Goal: Transaction & Acquisition: Purchase product/service

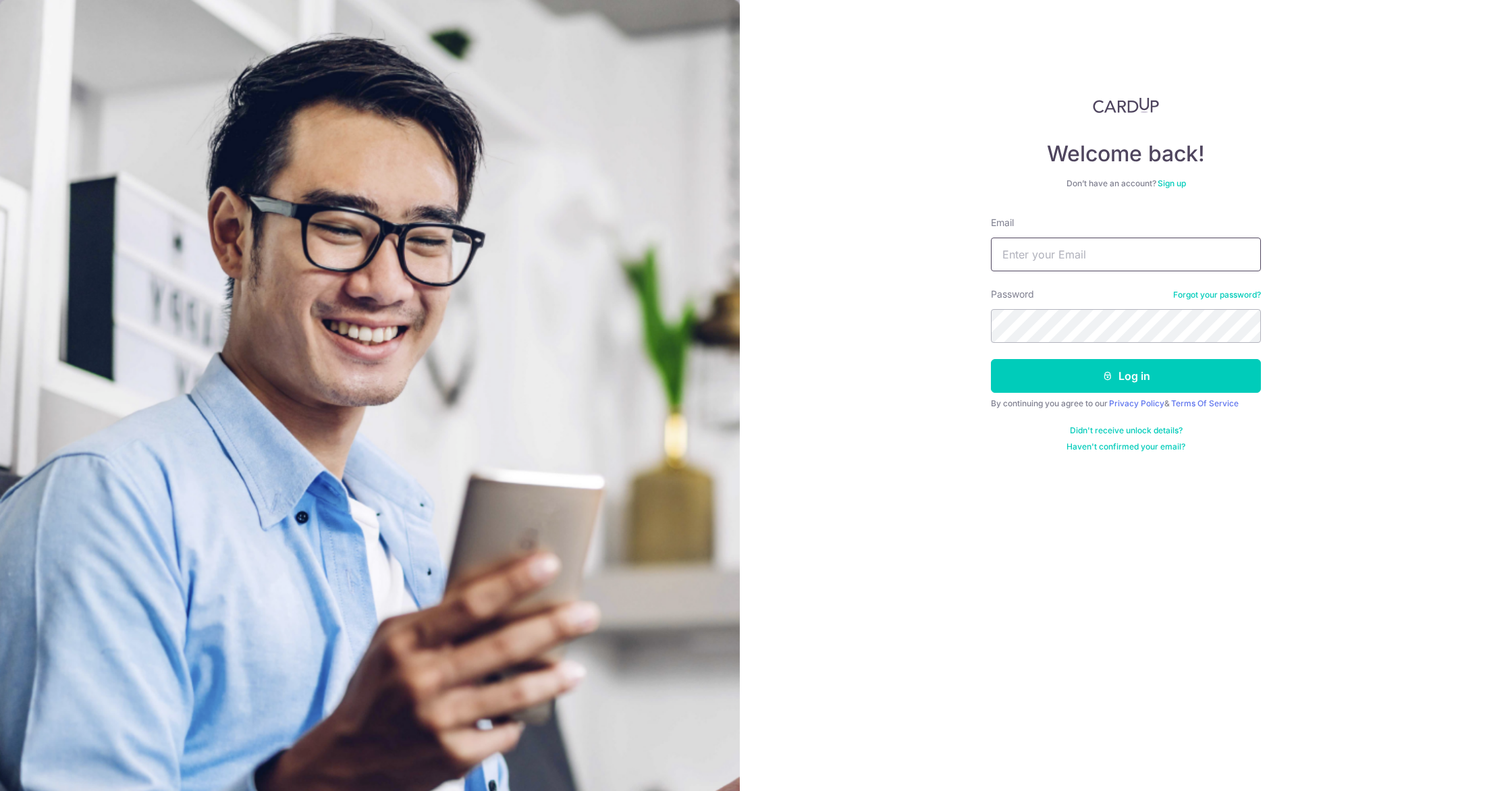
type input "[EMAIL_ADDRESS][DOMAIN_NAME]"
click at [1073, 387] on button "Log in" at bounding box center [1126, 376] width 270 height 34
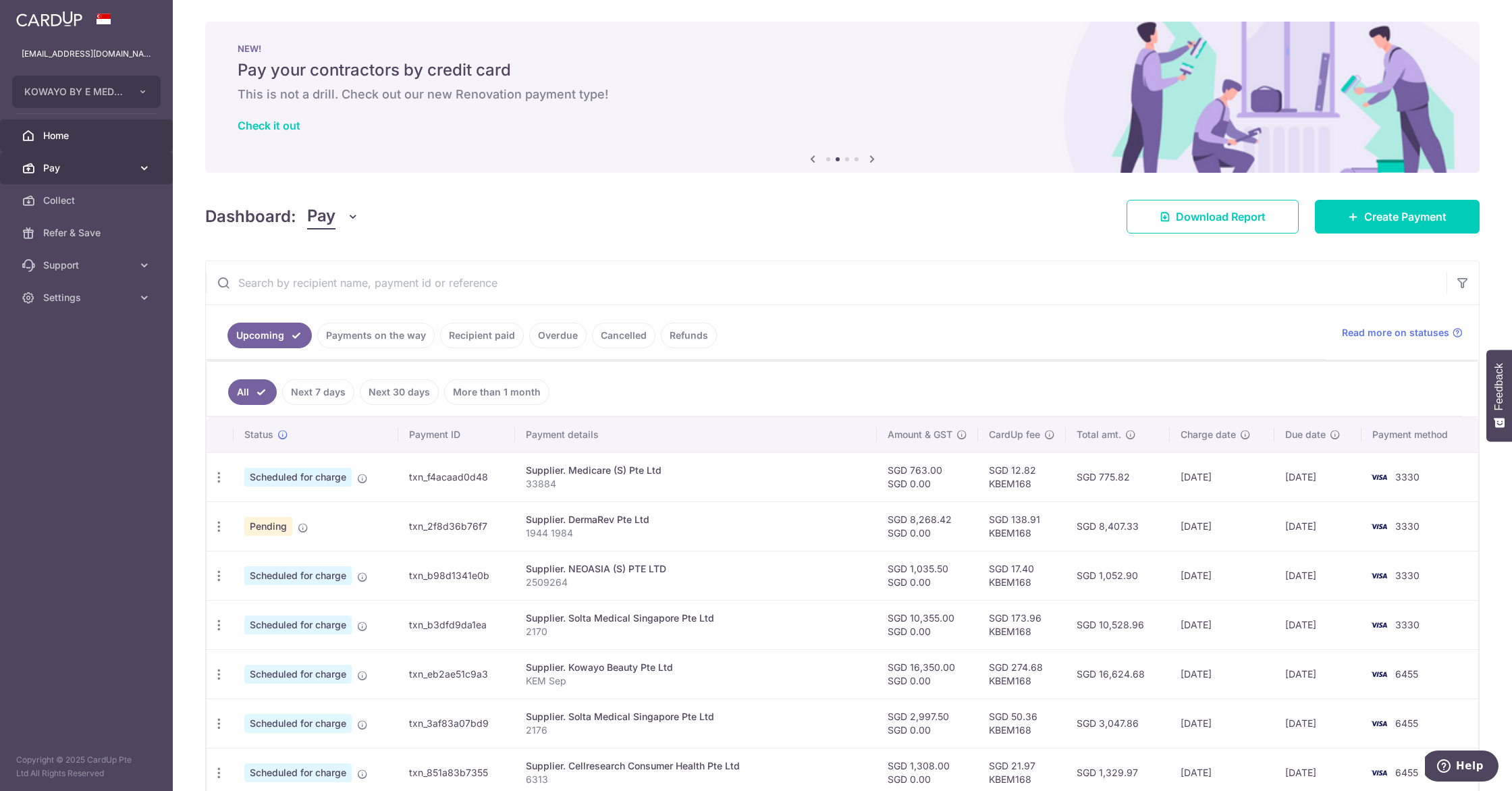
click at [87, 166] on span "Pay" at bounding box center [88, 169] width 89 height 14
click at [78, 192] on link "Payments" at bounding box center [86, 200] width 173 height 33
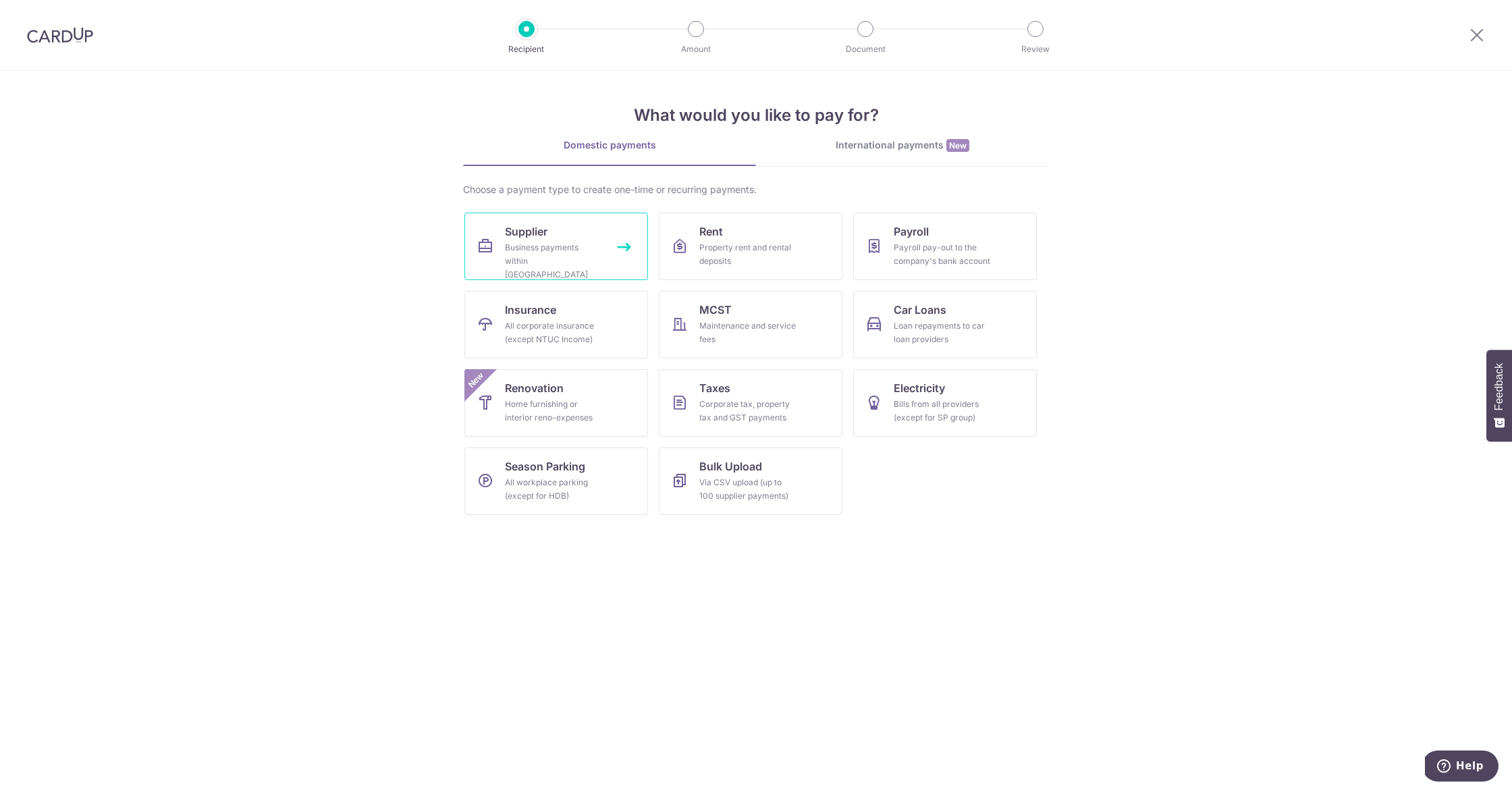
click at [591, 250] on div "Business payments within Singapore" at bounding box center [553, 260] width 98 height 40
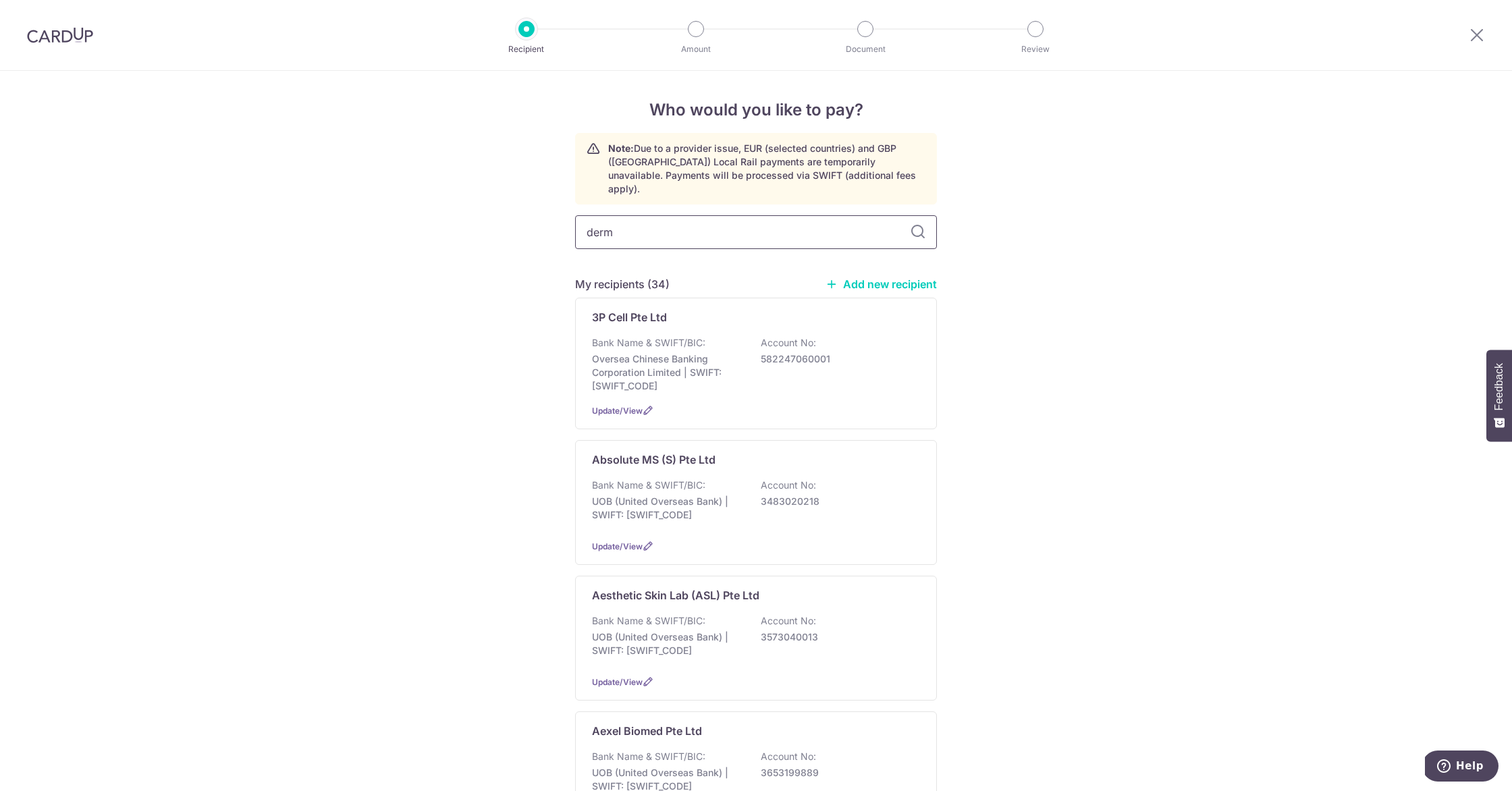
type input "derma"
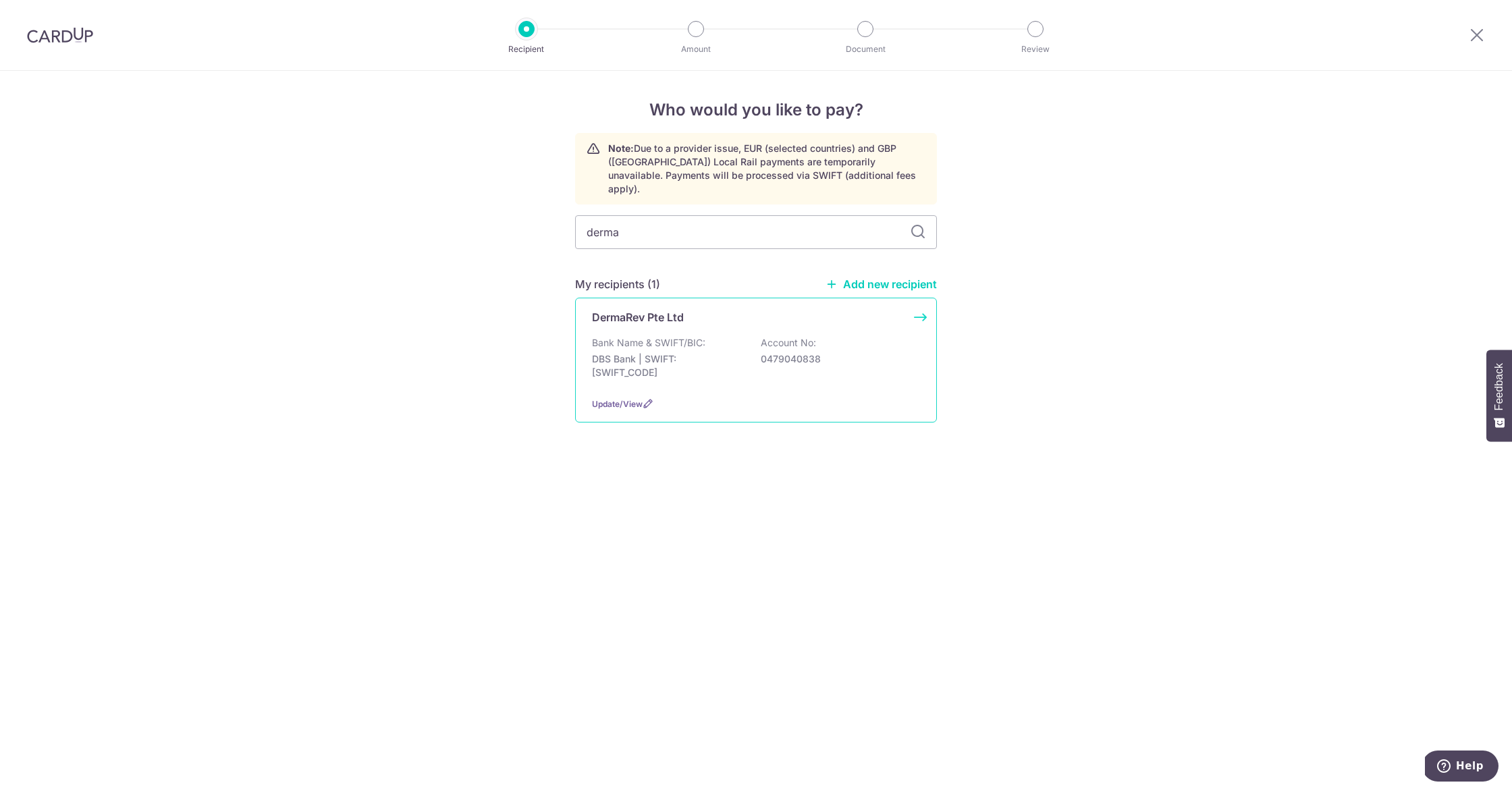
click at [694, 336] on p "Bank Name & SWIFT/BIC:" at bounding box center [648, 343] width 113 height 14
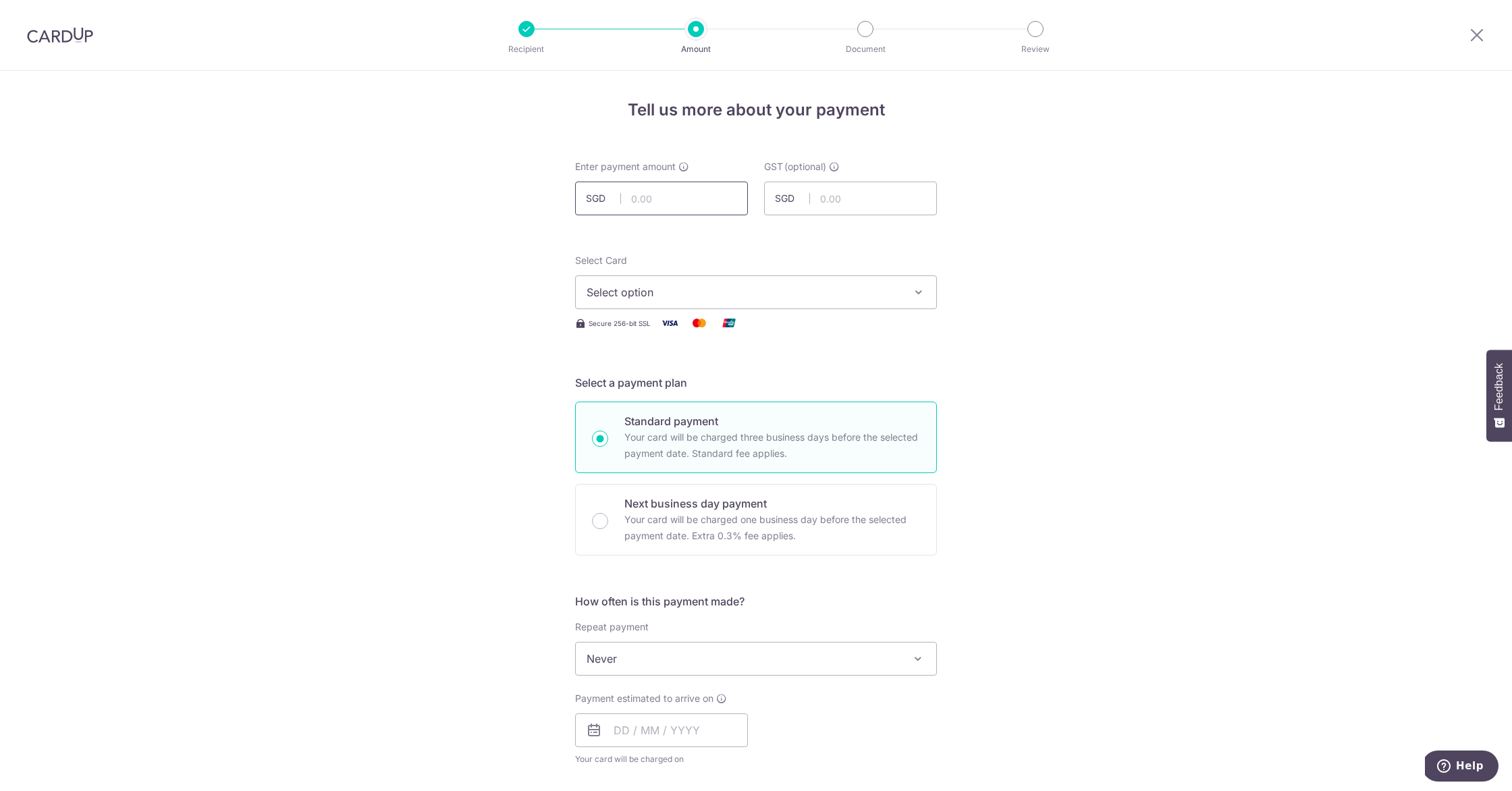
click at [659, 198] on input "text" at bounding box center [661, 198] width 173 height 34
type input "4,134.21"
click at [395, 193] on div "Tell us more about your payment Enter payment amount SGD 4,134.21 4134.21 GST (…" at bounding box center [756, 727] width 1512 height 1312
click at [706, 292] on span "Select option" at bounding box center [744, 292] width 315 height 16
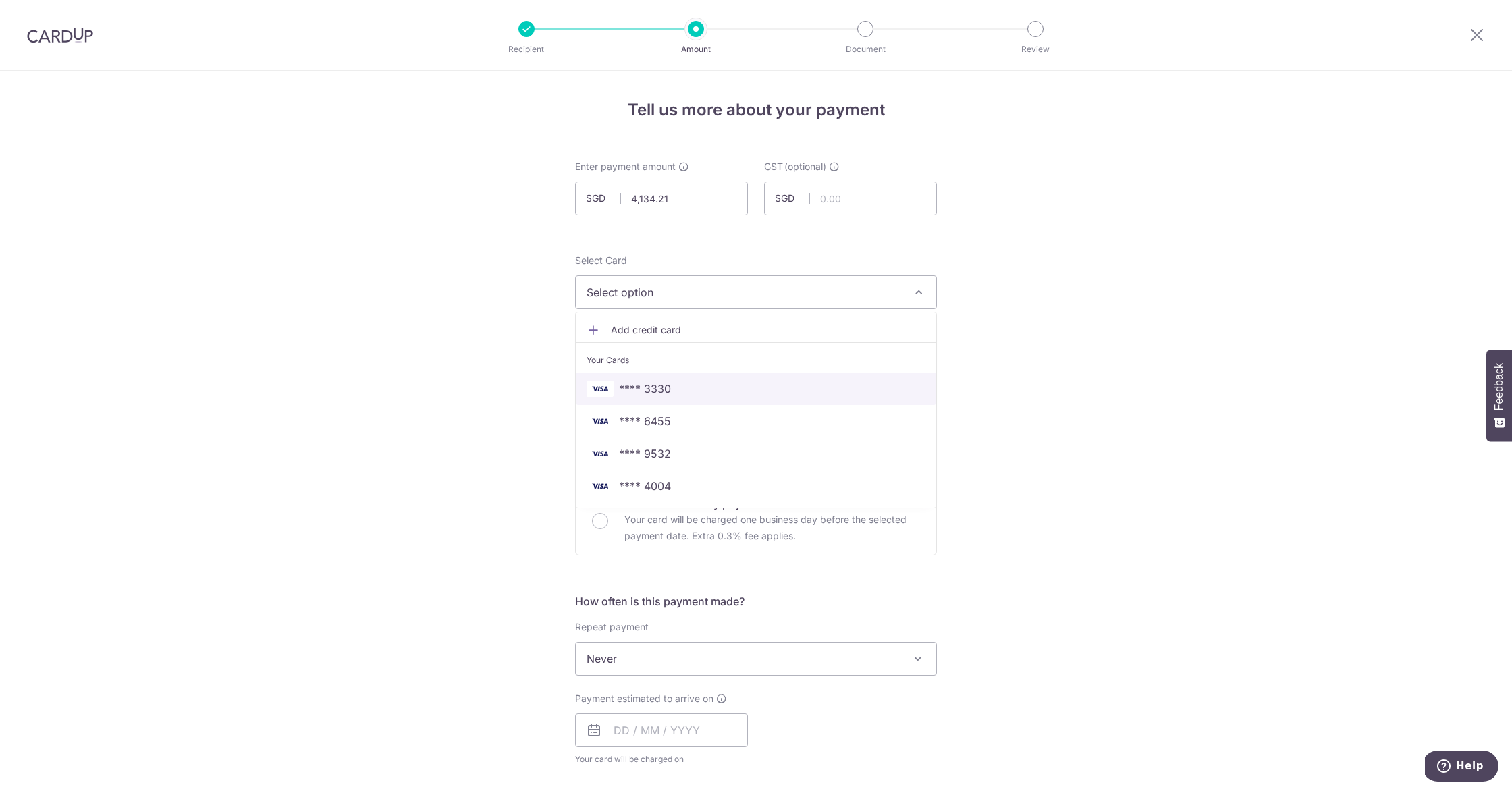
click at [705, 394] on span "**** 3330" at bounding box center [756, 389] width 339 height 16
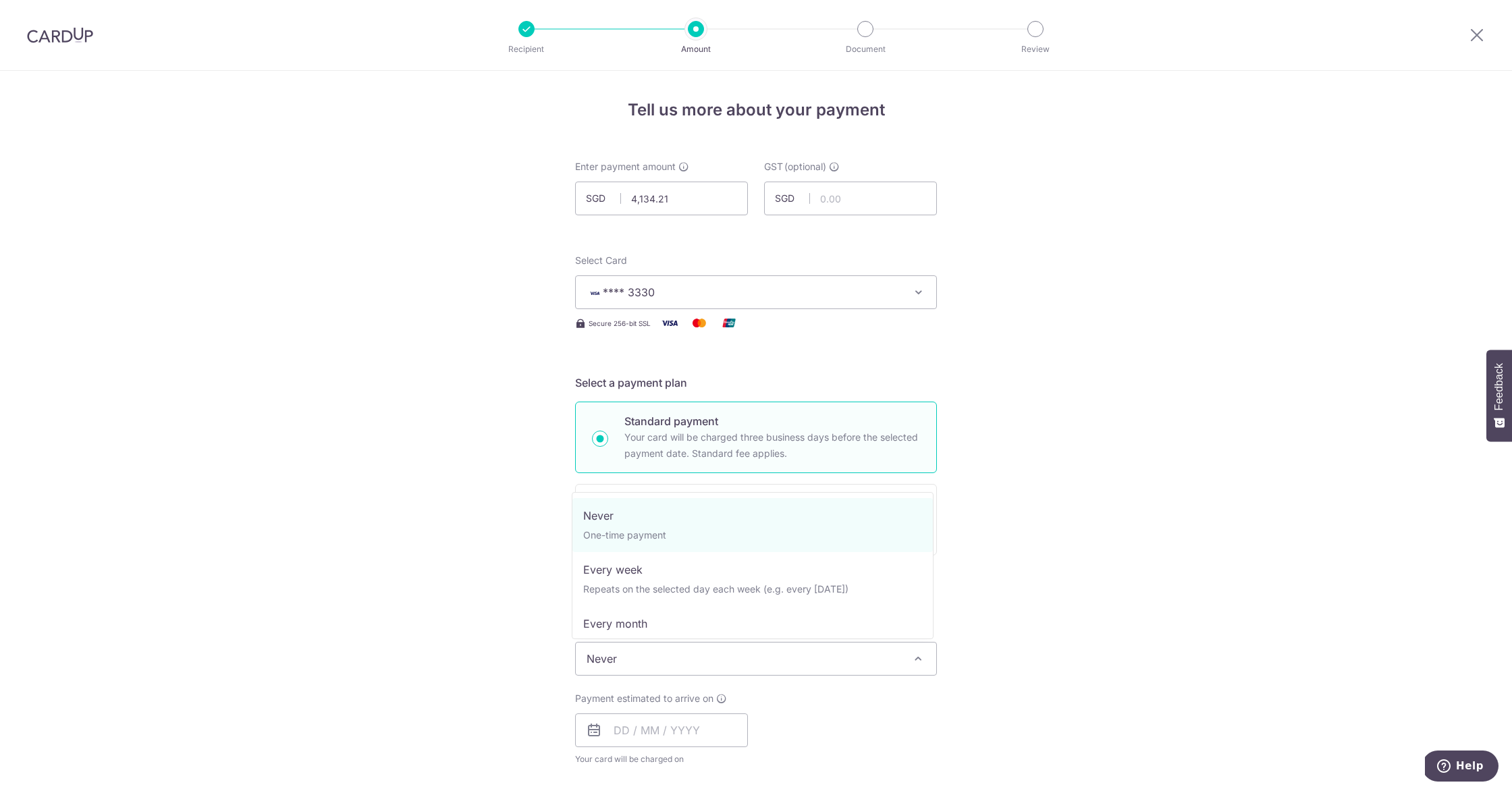
click at [675, 658] on span "Never" at bounding box center [756, 659] width 360 height 33
click at [678, 703] on span "Payment estimated to arrive on" at bounding box center [644, 699] width 138 height 14
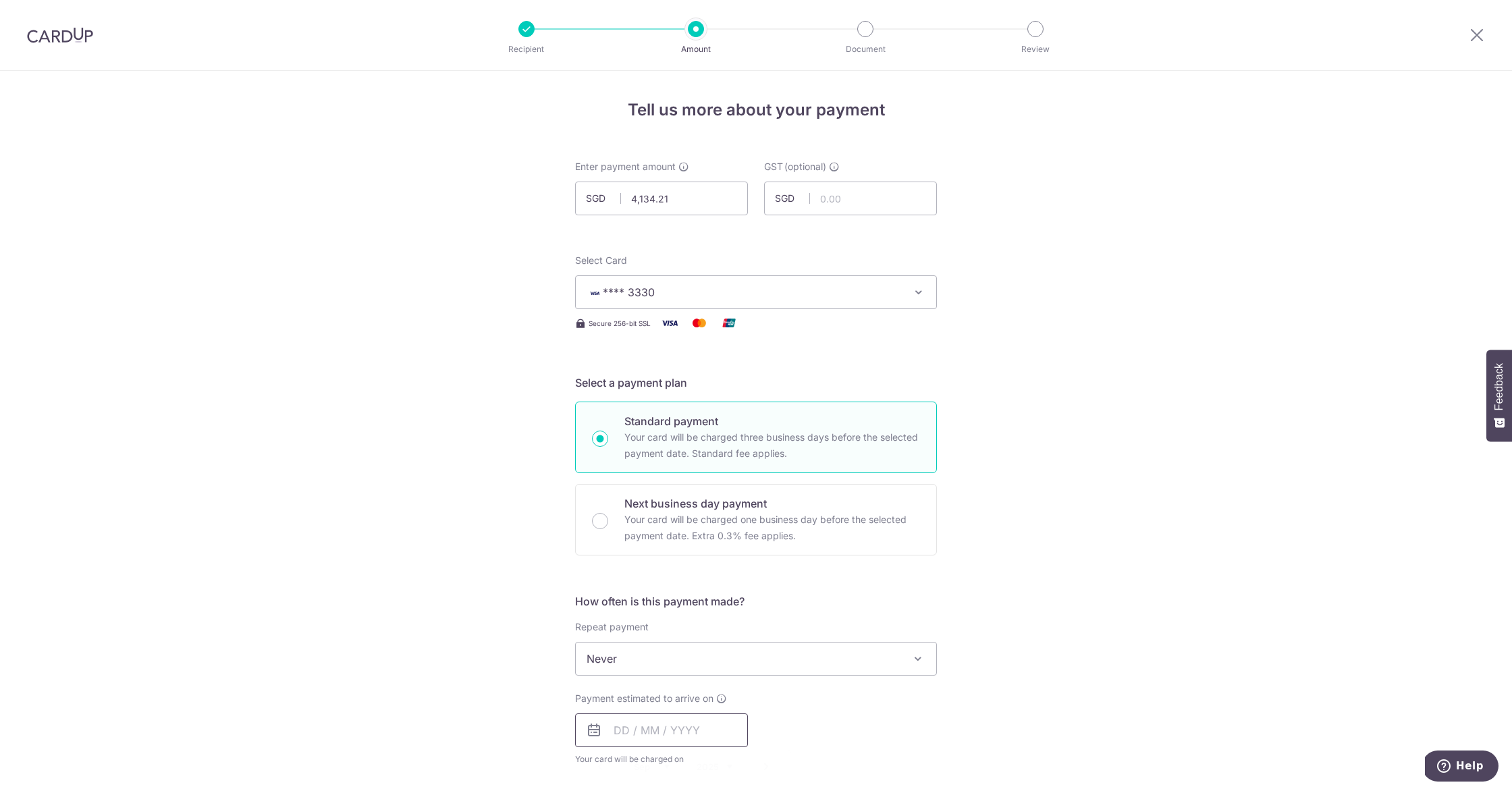
click at [681, 721] on input "text" at bounding box center [661, 730] width 173 height 34
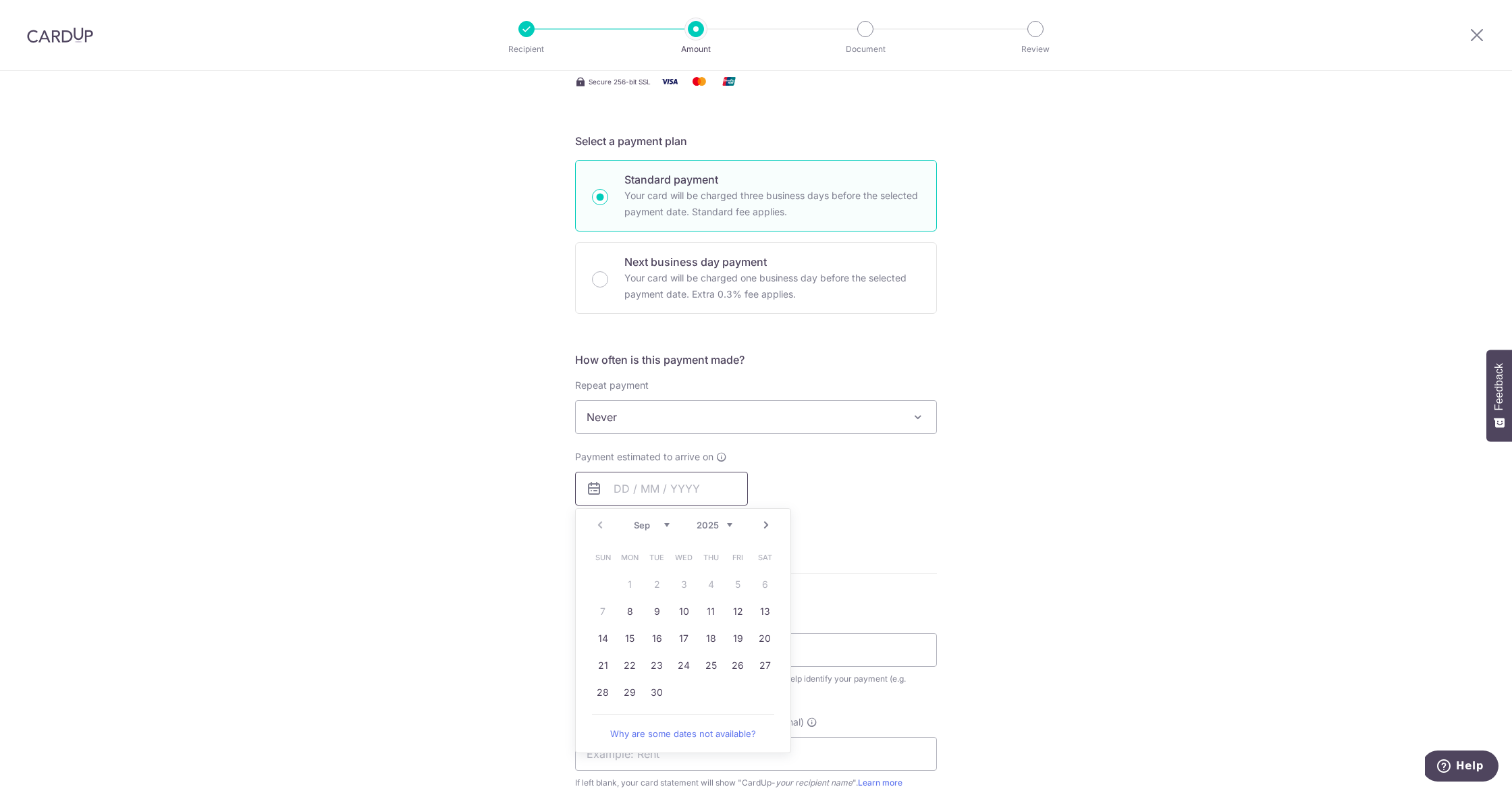
scroll to position [251, 0]
click at [707, 629] on link "18" at bounding box center [711, 630] width 22 height 22
type input "[DATE]"
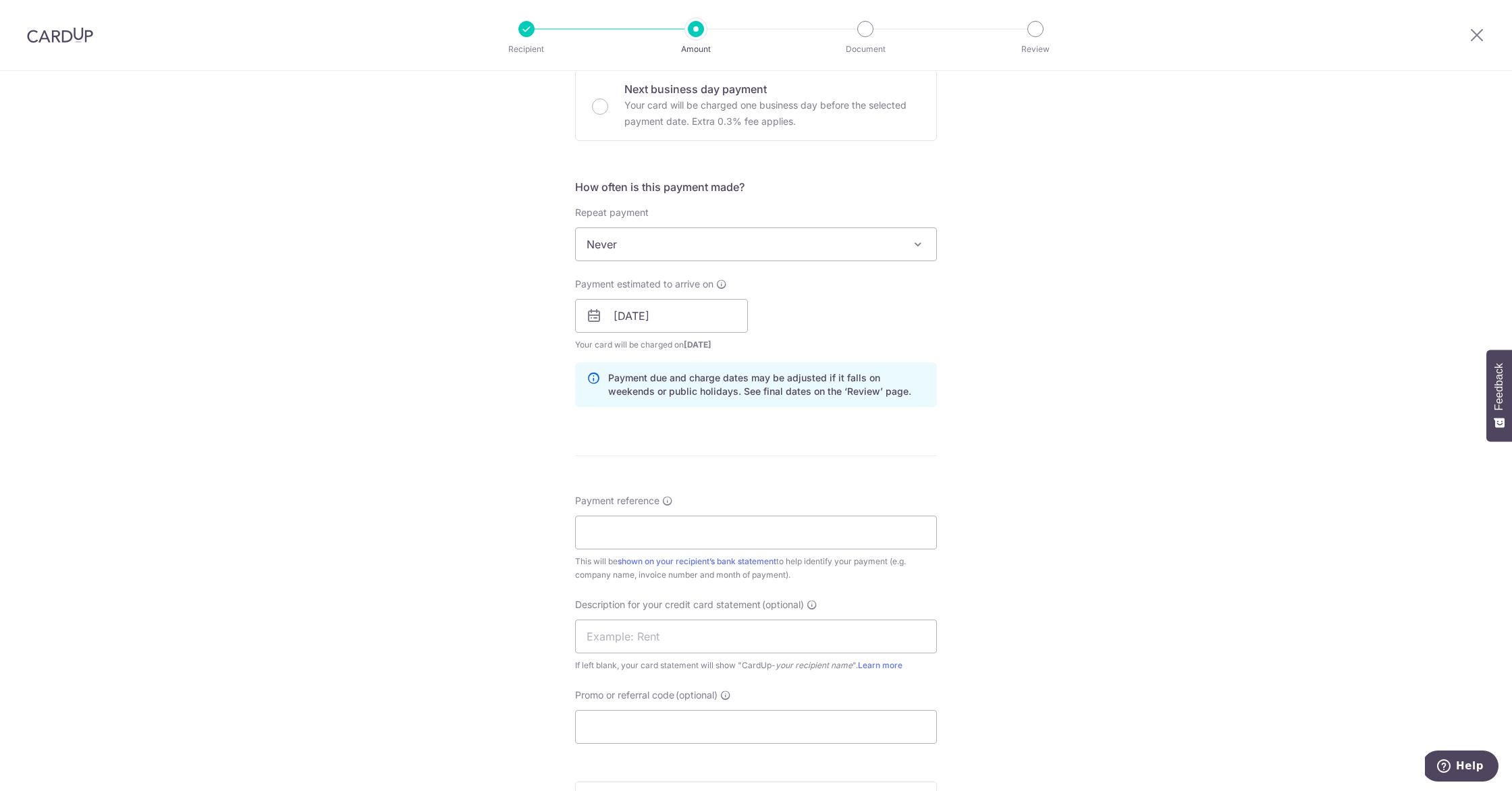
scroll to position [418, 0]
click at [669, 528] on input "Payment reference" at bounding box center [756, 530] width 362 height 34
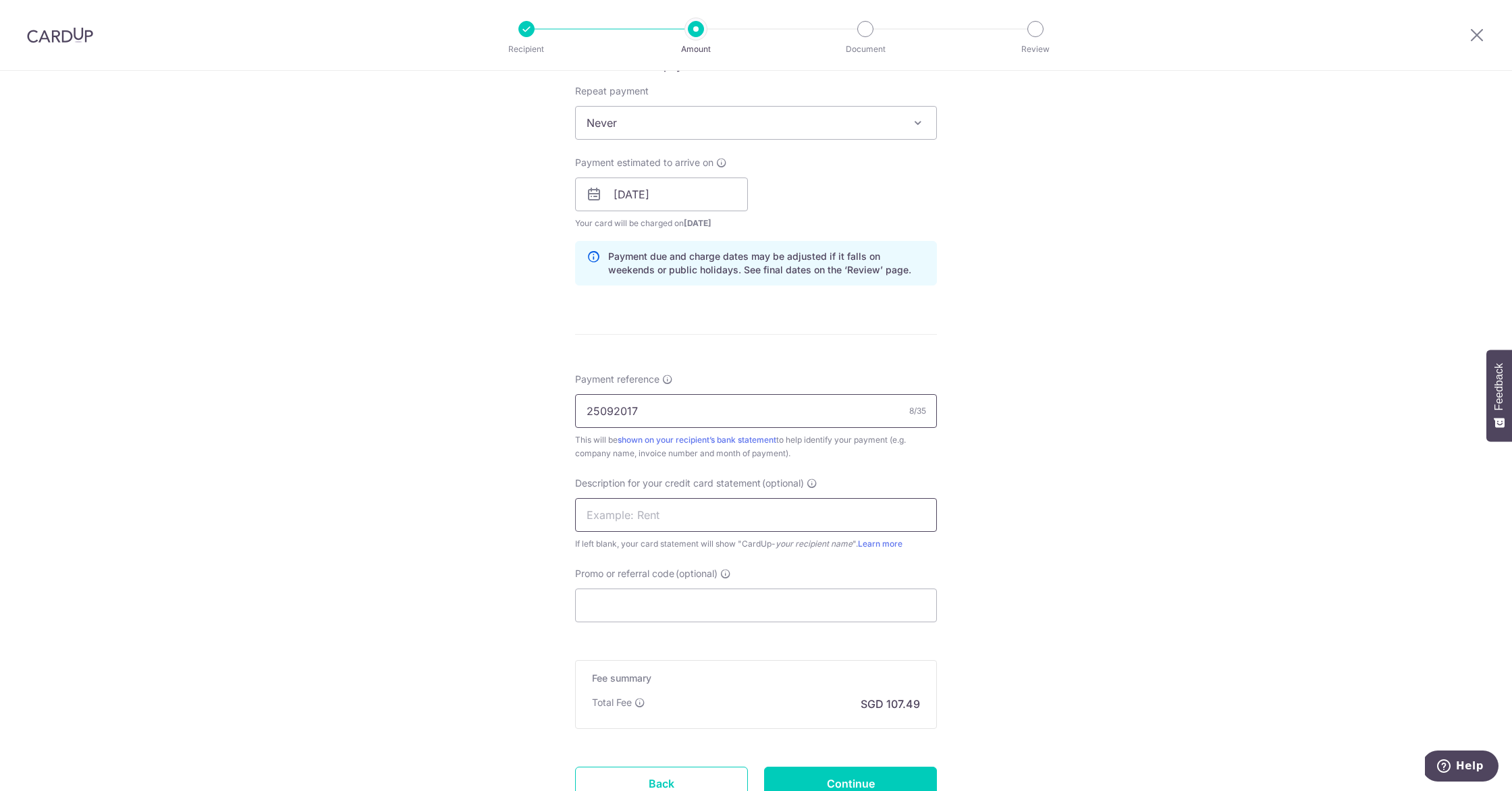
scroll to position [538, 0]
type input "25092017"
click at [654, 498] on input "text" at bounding box center [756, 514] width 362 height 34
type input "DermaRev"
drag, startPoint x: 612, startPoint y: 605, endPoint x: 661, endPoint y: 603, distance: 49.0
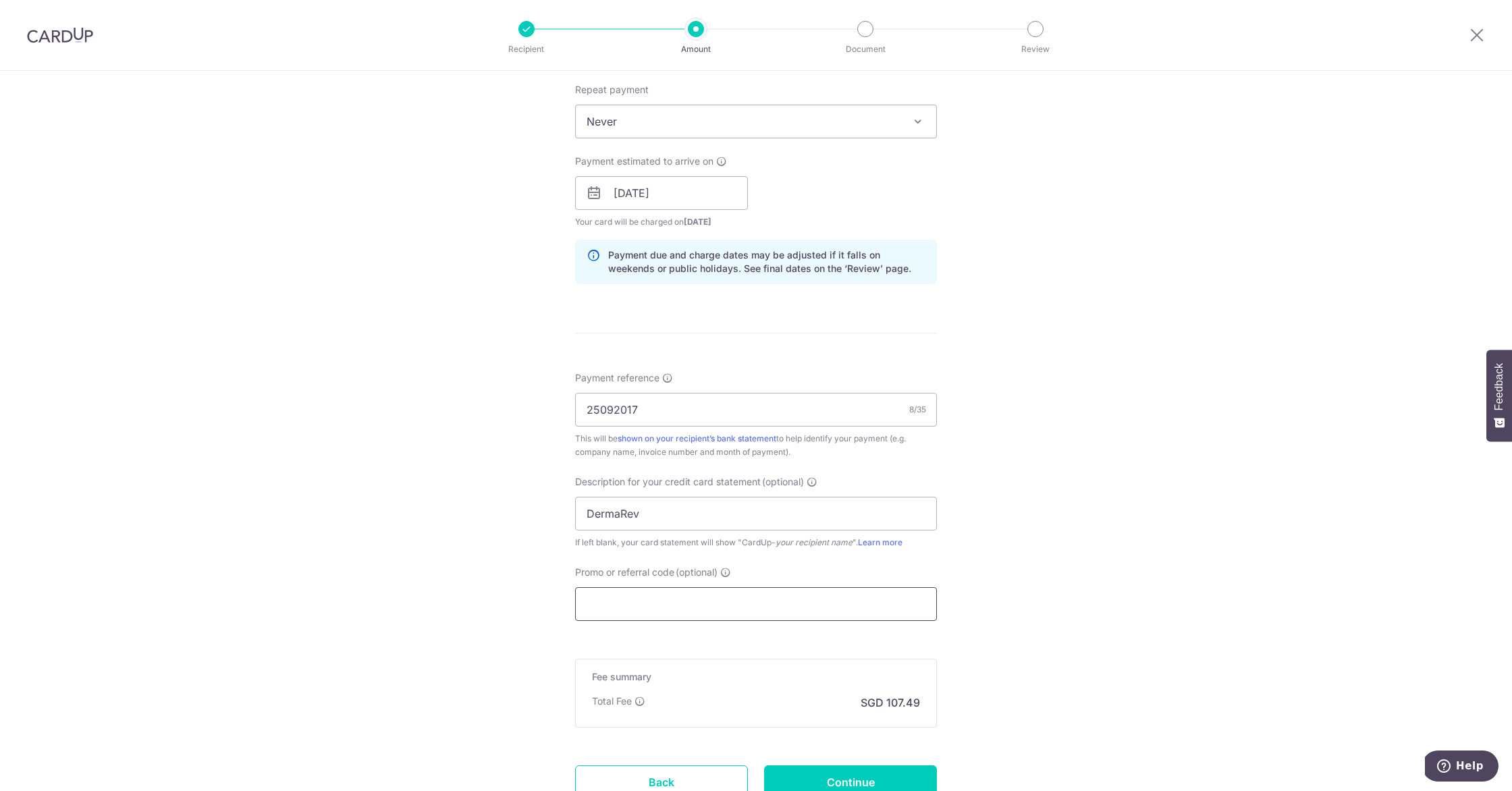
click at [614, 605] on input "Promo or referral code (optional)" at bounding box center [756, 604] width 362 height 34
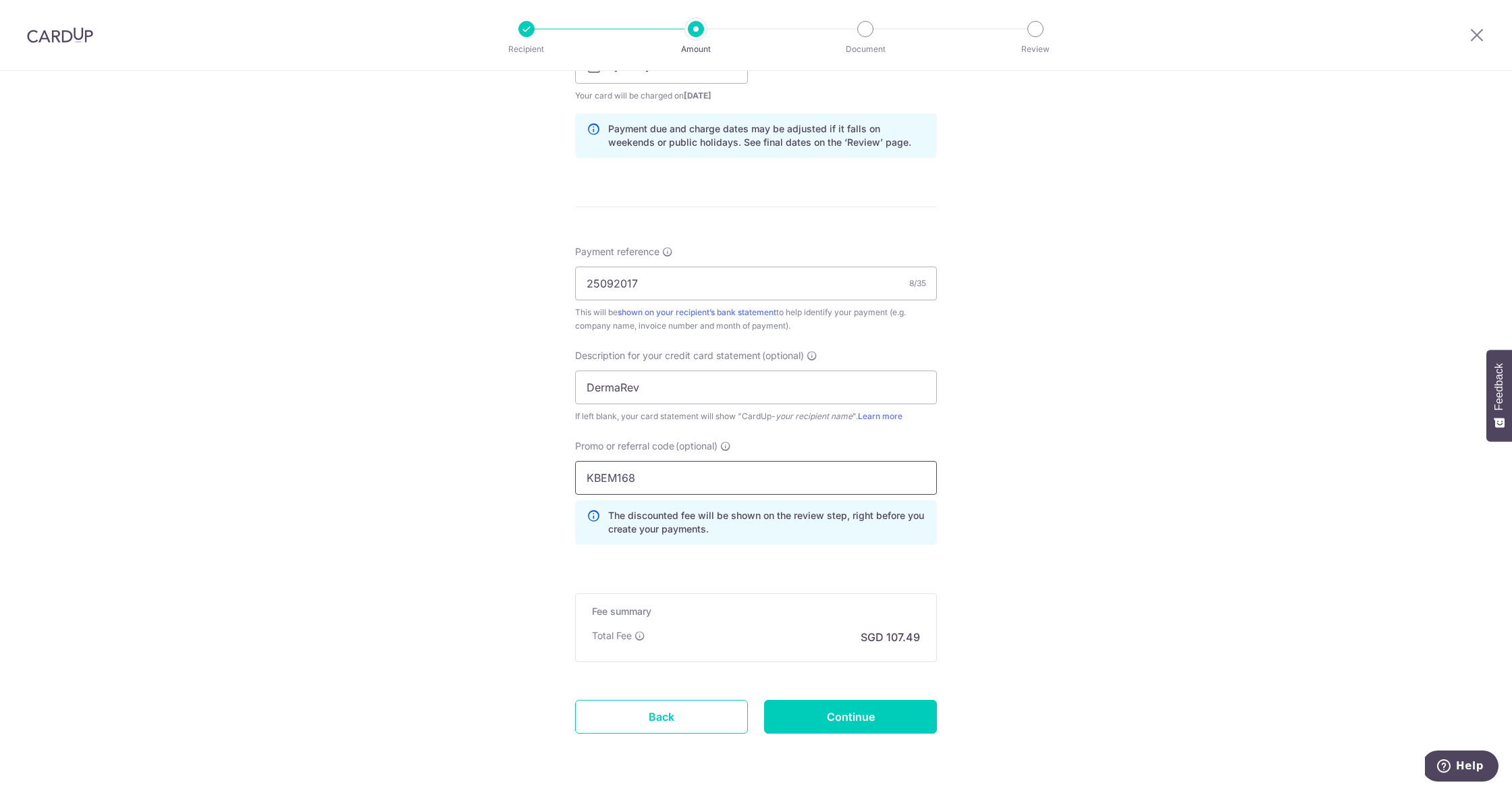
scroll to position [707, 0]
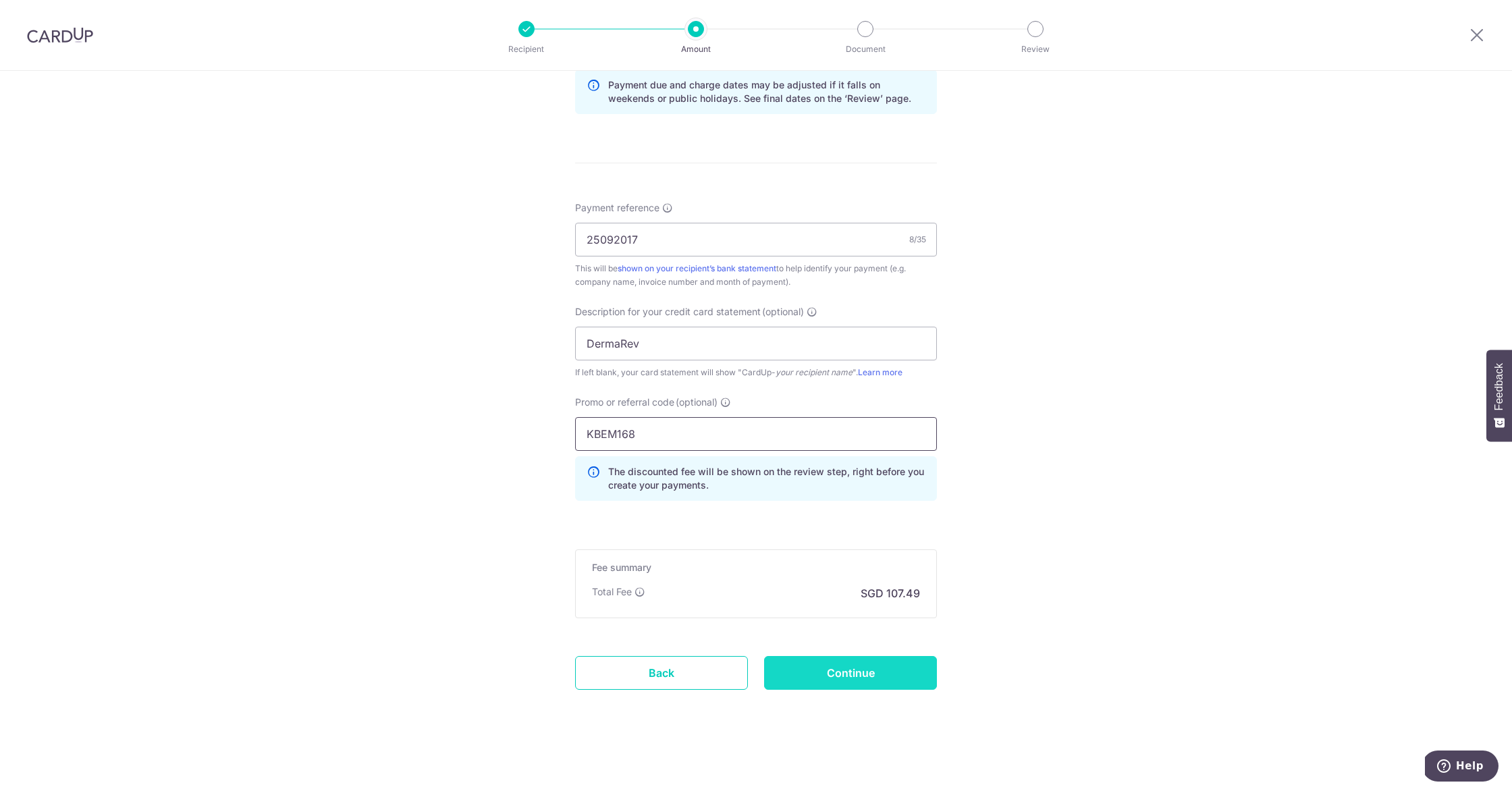
type input "KBEM168"
click at [876, 681] on input "Continue" at bounding box center [850, 673] width 173 height 34
type input "Create Schedule"
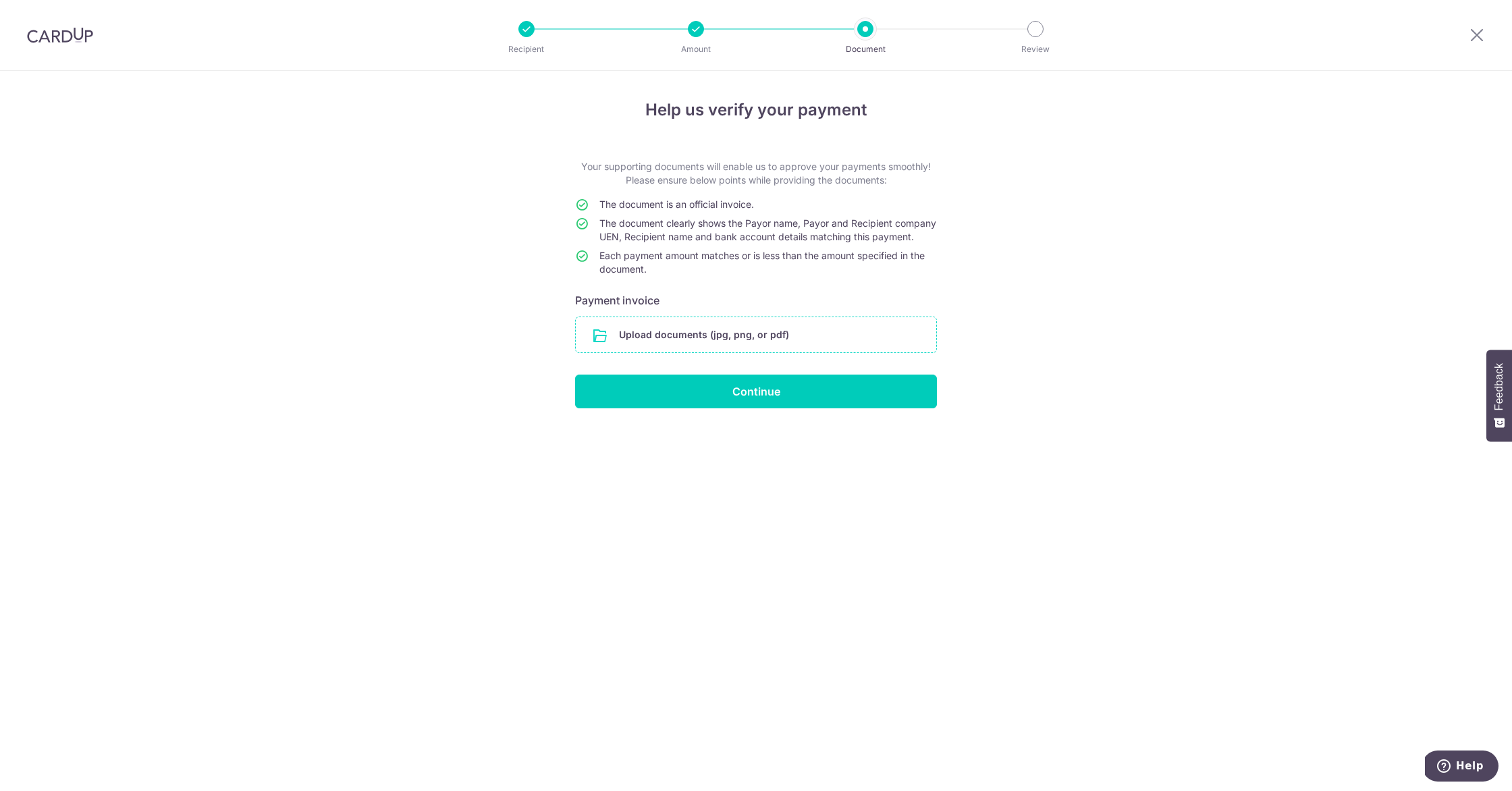
click at [703, 334] on input "file" at bounding box center [756, 335] width 360 height 36
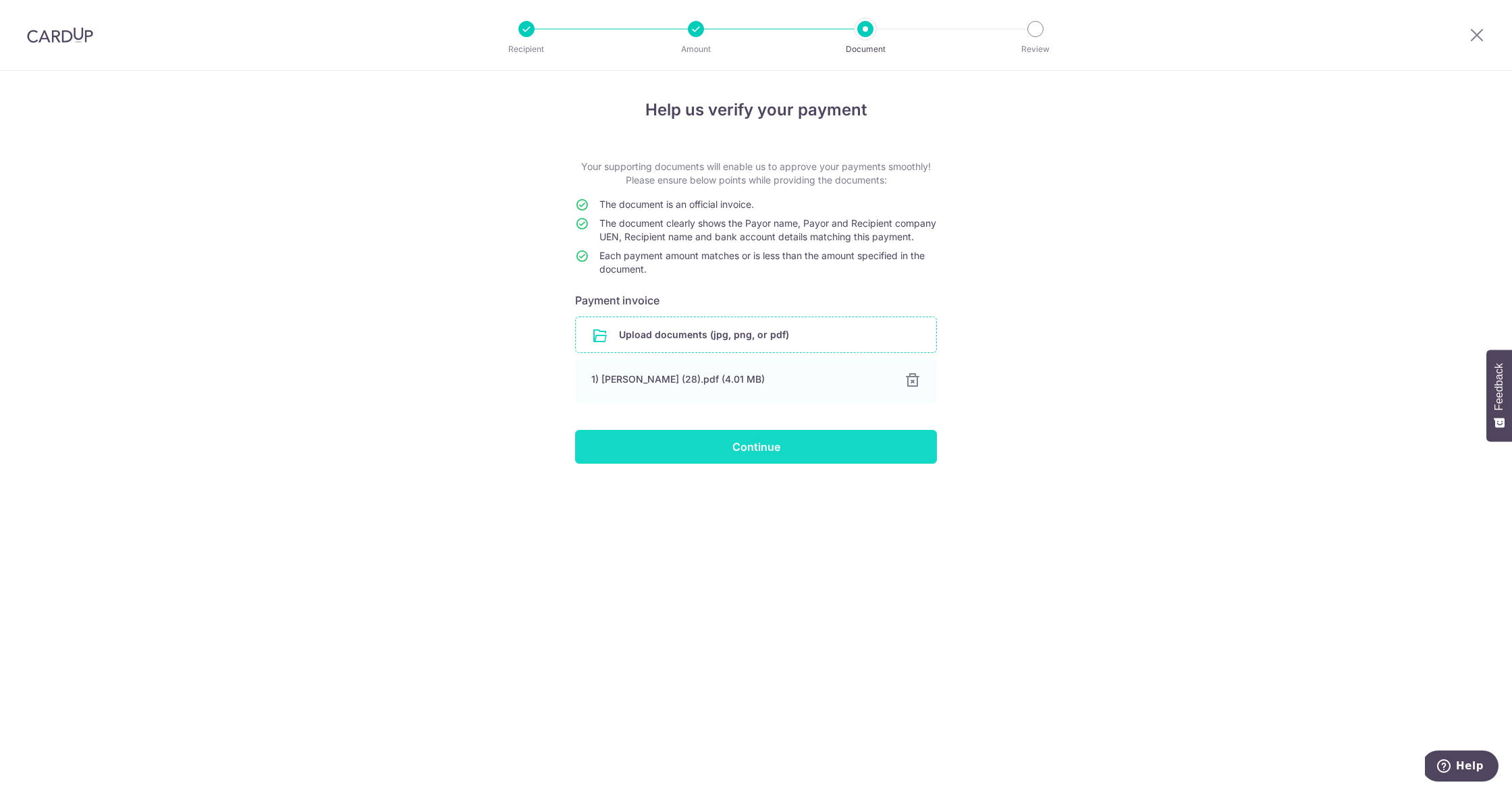
click at [865, 458] on input "Continue" at bounding box center [756, 447] width 362 height 34
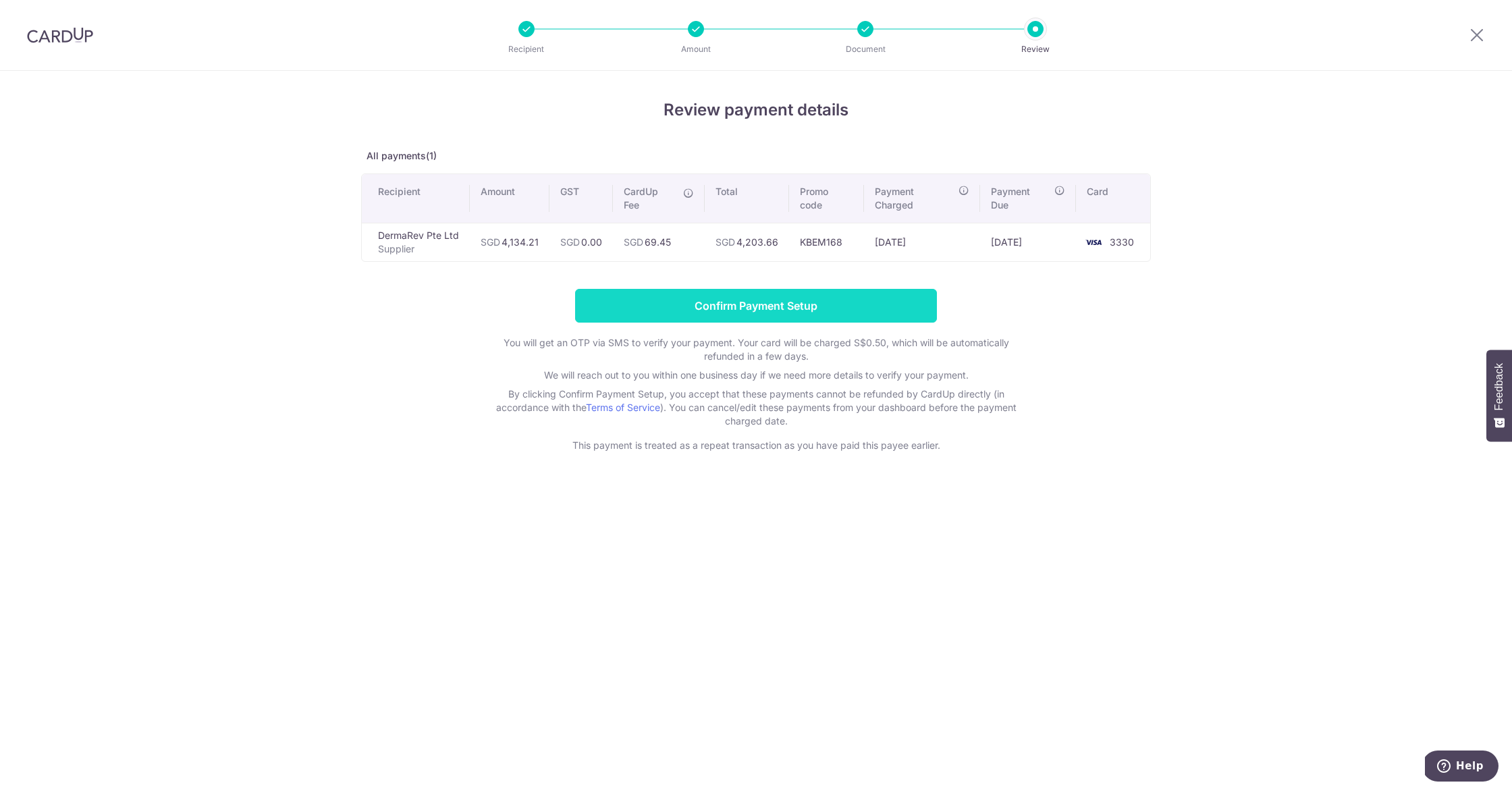
click at [794, 299] on input "Confirm Payment Setup" at bounding box center [756, 306] width 362 height 34
